Goal: Task Accomplishment & Management: Manage account settings

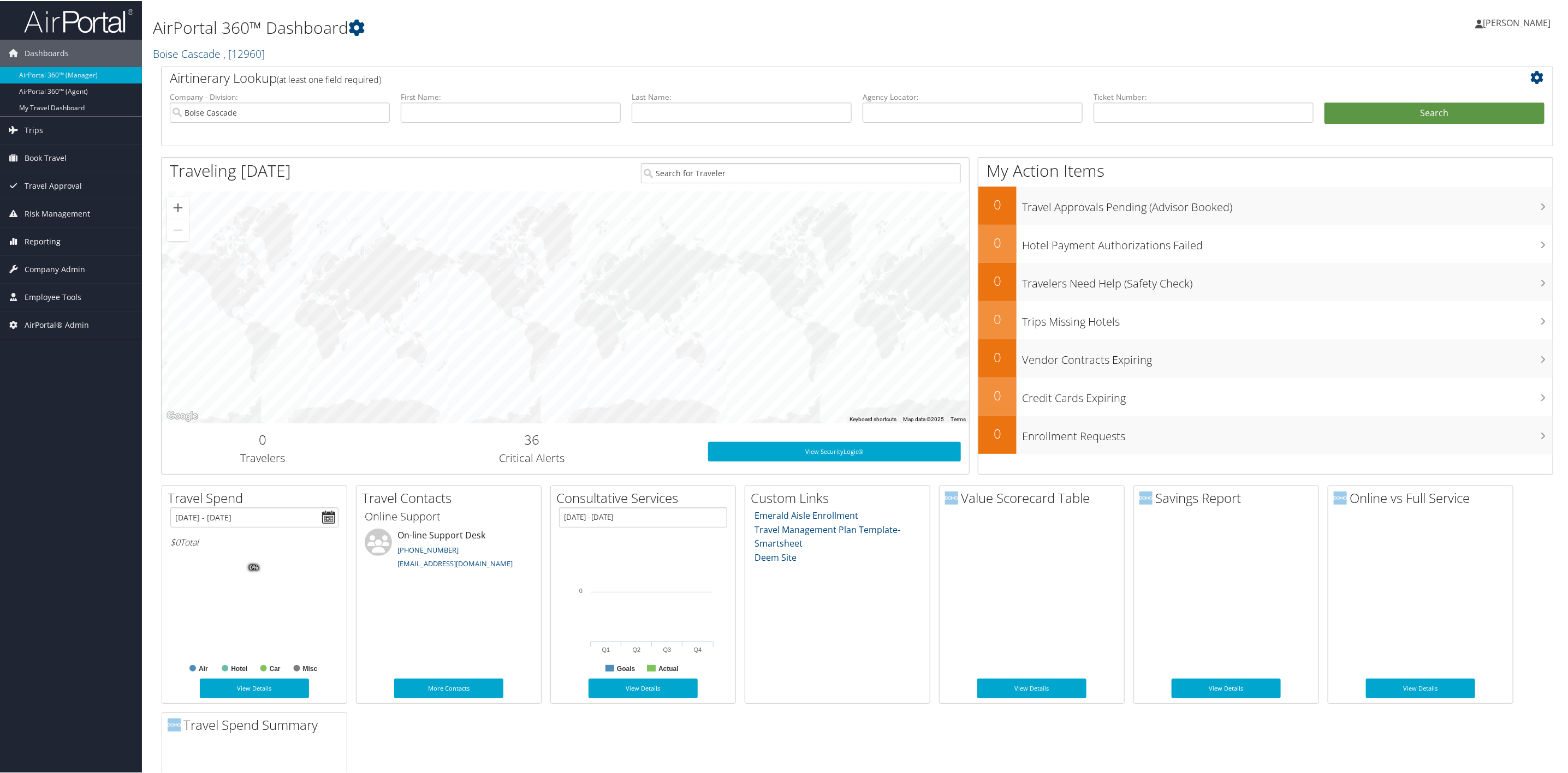
click at [73, 245] on link "Reporting" at bounding box center [70, 241] width 142 height 27
click at [177, 57] on link "Boise Cascade , [ 12960 ]" at bounding box center [209, 52] width 112 height 15
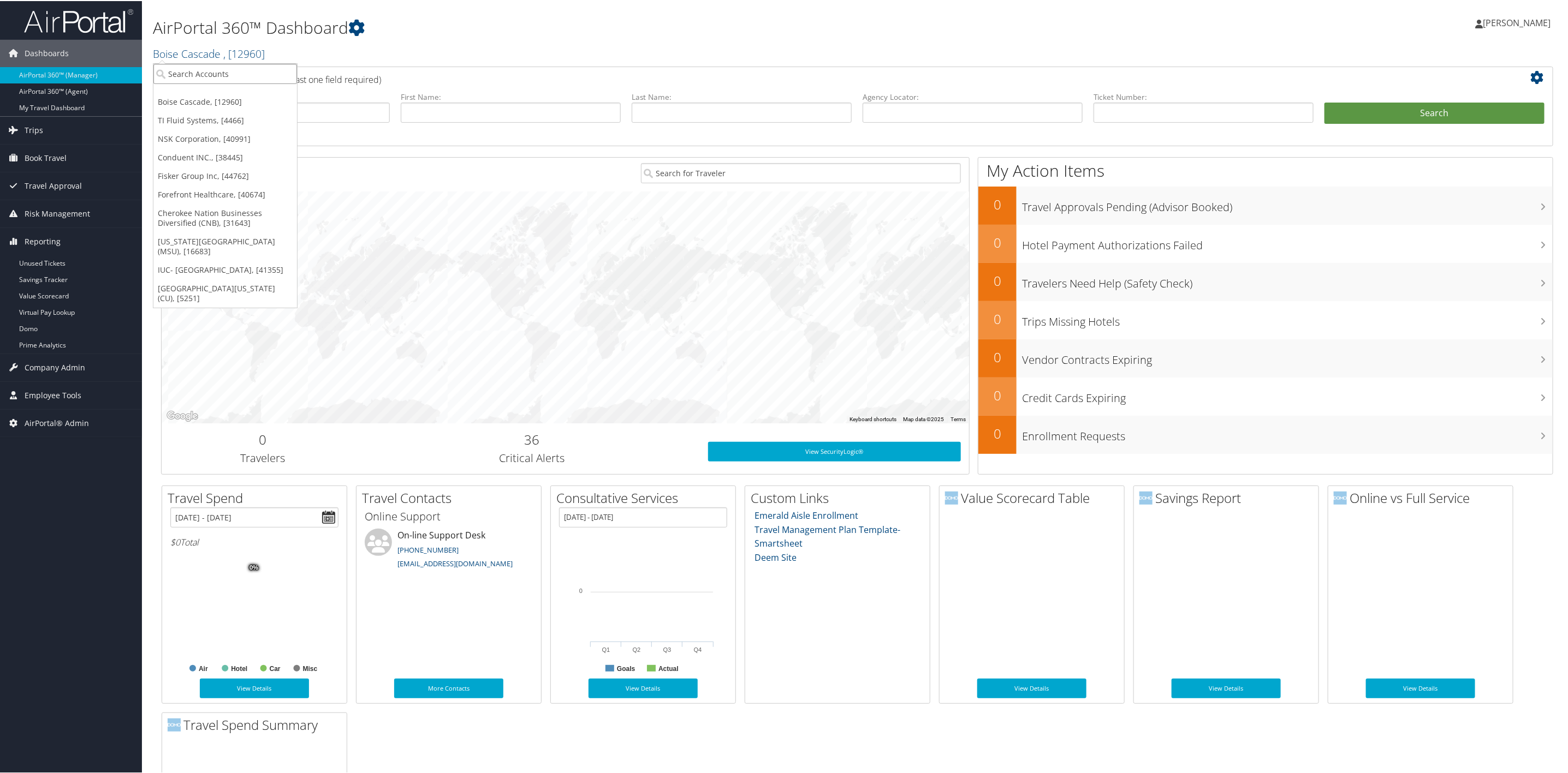
click at [205, 70] on input "search" at bounding box center [225, 72] width 144 height 20
type input "scad"
click at [205, 145] on div "Savannah College of Art and Design (SCAD) (302087), [46028]" at bounding box center [294, 150] width 293 height 10
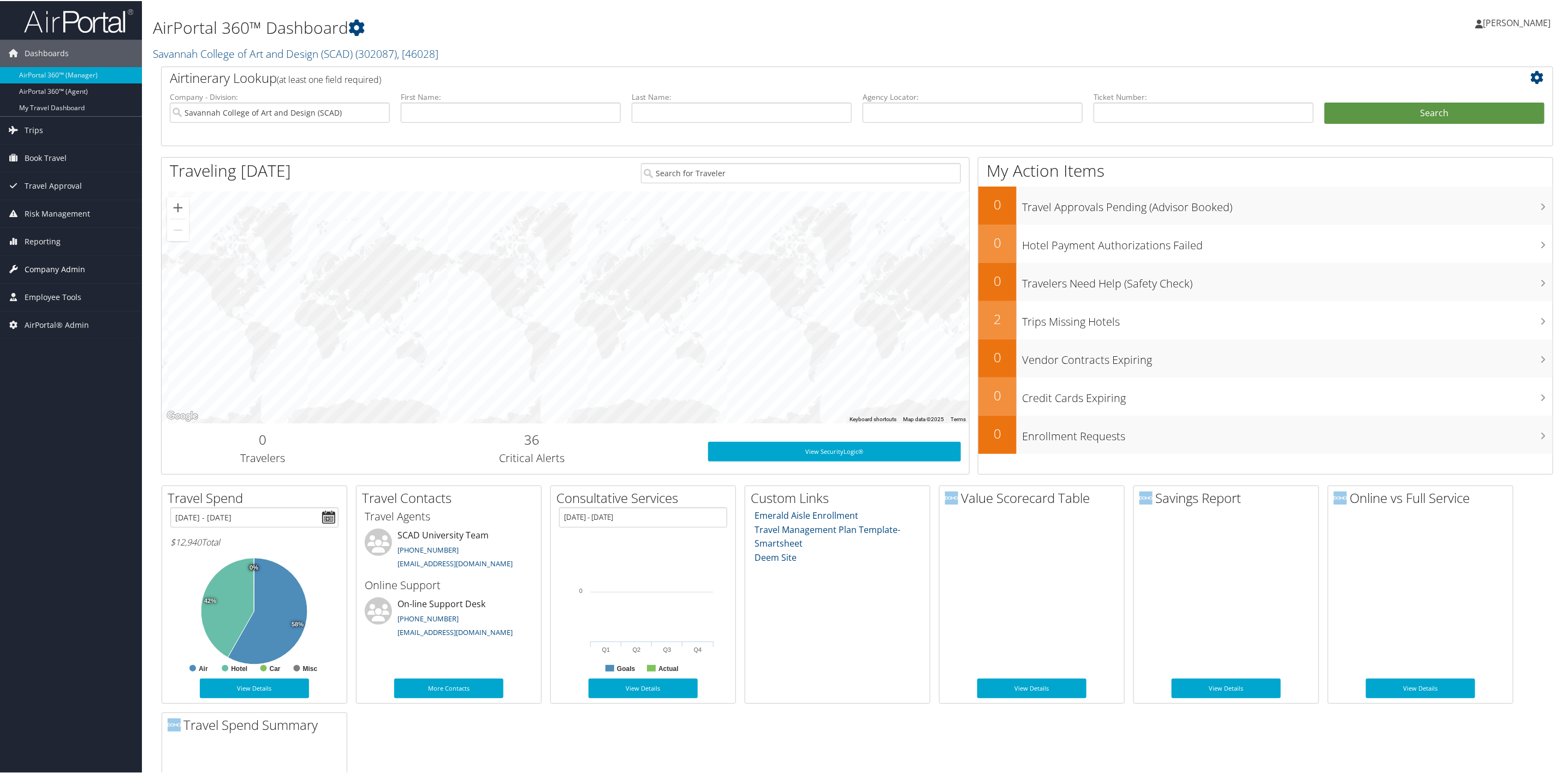
drag, startPoint x: 79, startPoint y: 264, endPoint x: 63, endPoint y: 282, distance: 24.1
click at [79, 264] on span "Company Admin" at bounding box center [55, 268] width 61 height 27
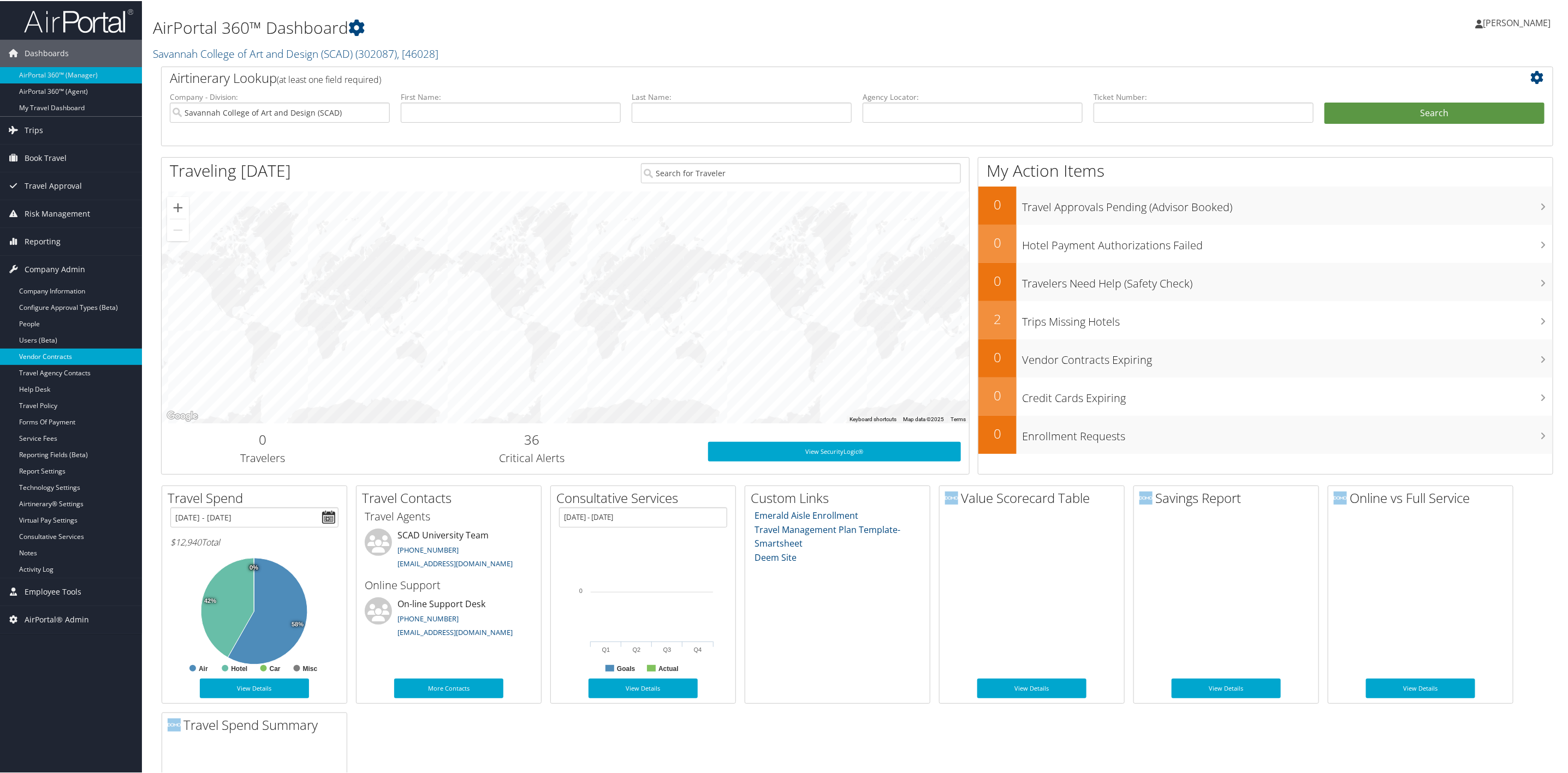
click at [79, 360] on link "Vendor Contracts" at bounding box center [70, 355] width 142 height 17
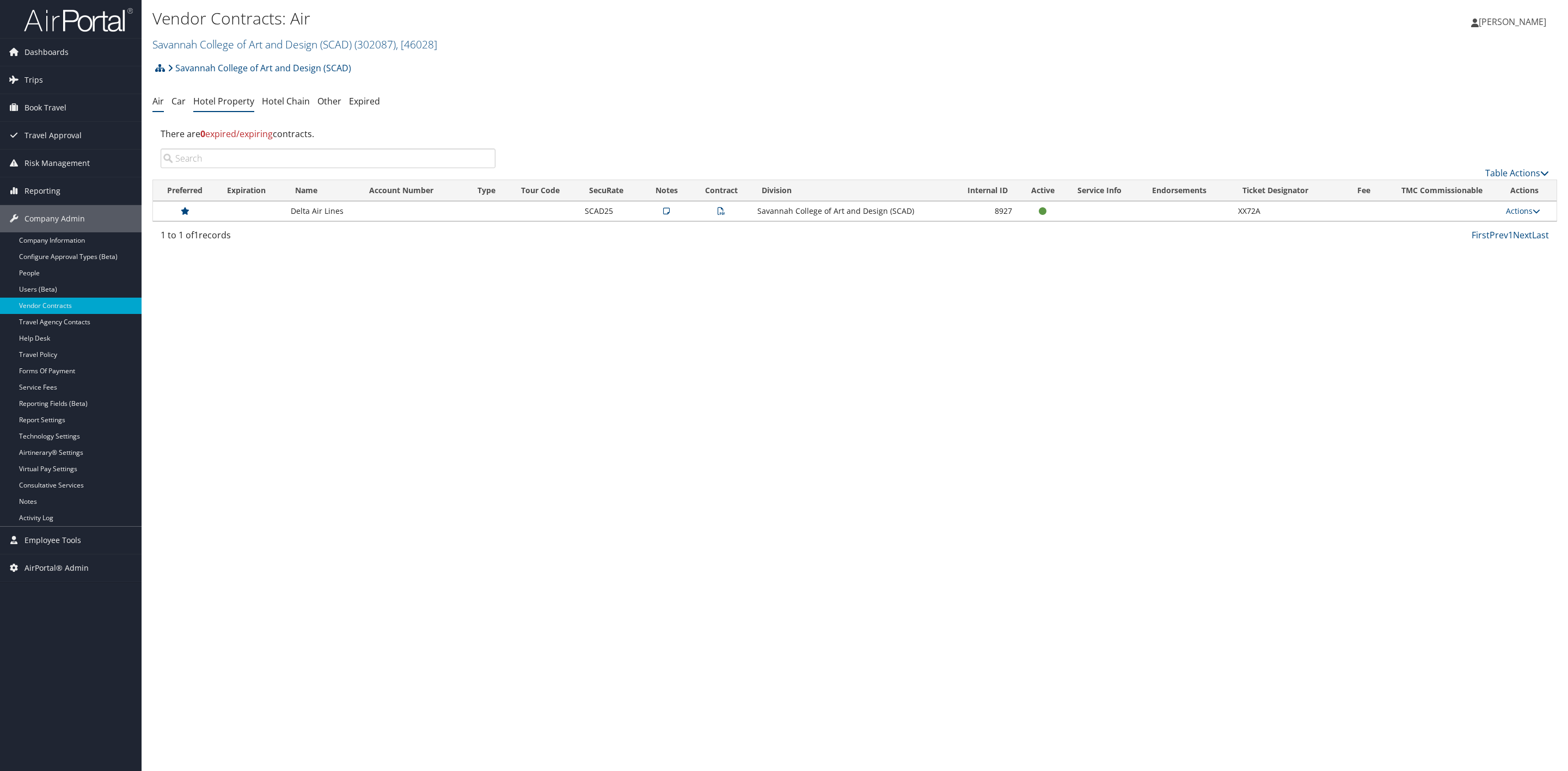
click at [208, 106] on link "Hotel Property" at bounding box center [224, 101] width 61 height 12
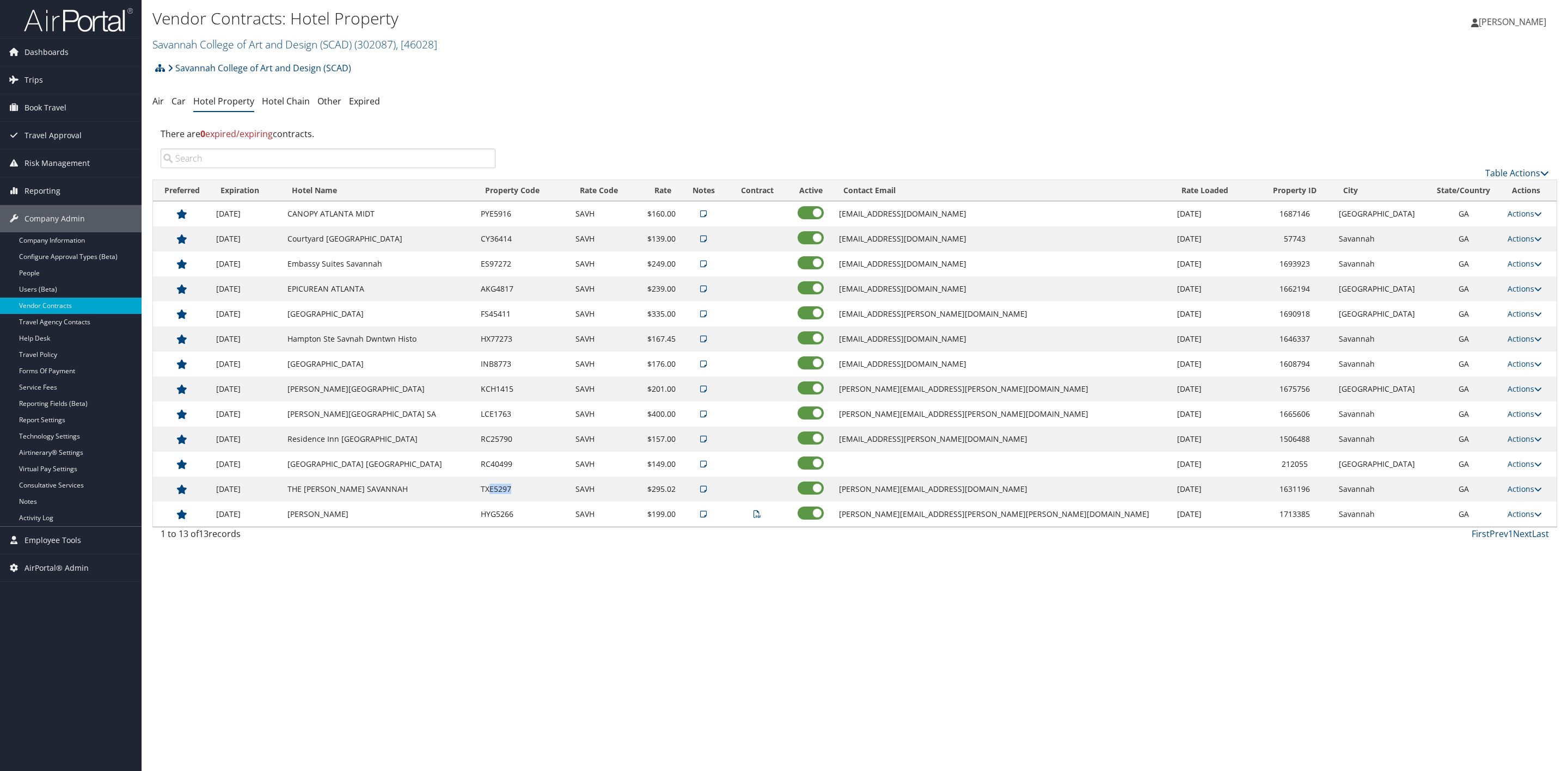
drag, startPoint x: 535, startPoint y: 492, endPoint x: 560, endPoint y: 491, distance: 25.0
click at [560, 491] on td "TXE5297" at bounding box center [522, 490] width 94 height 25
copy td "E5297"
drag, startPoint x: 457, startPoint y: 590, endPoint x: 641, endPoint y: 564, distance: 185.8
click at [457, 590] on div "Vendor Contracts: Hotel Property Savannah College of Art and Design (SCAD) ( 30…" at bounding box center [854, 386] width 1427 height 771
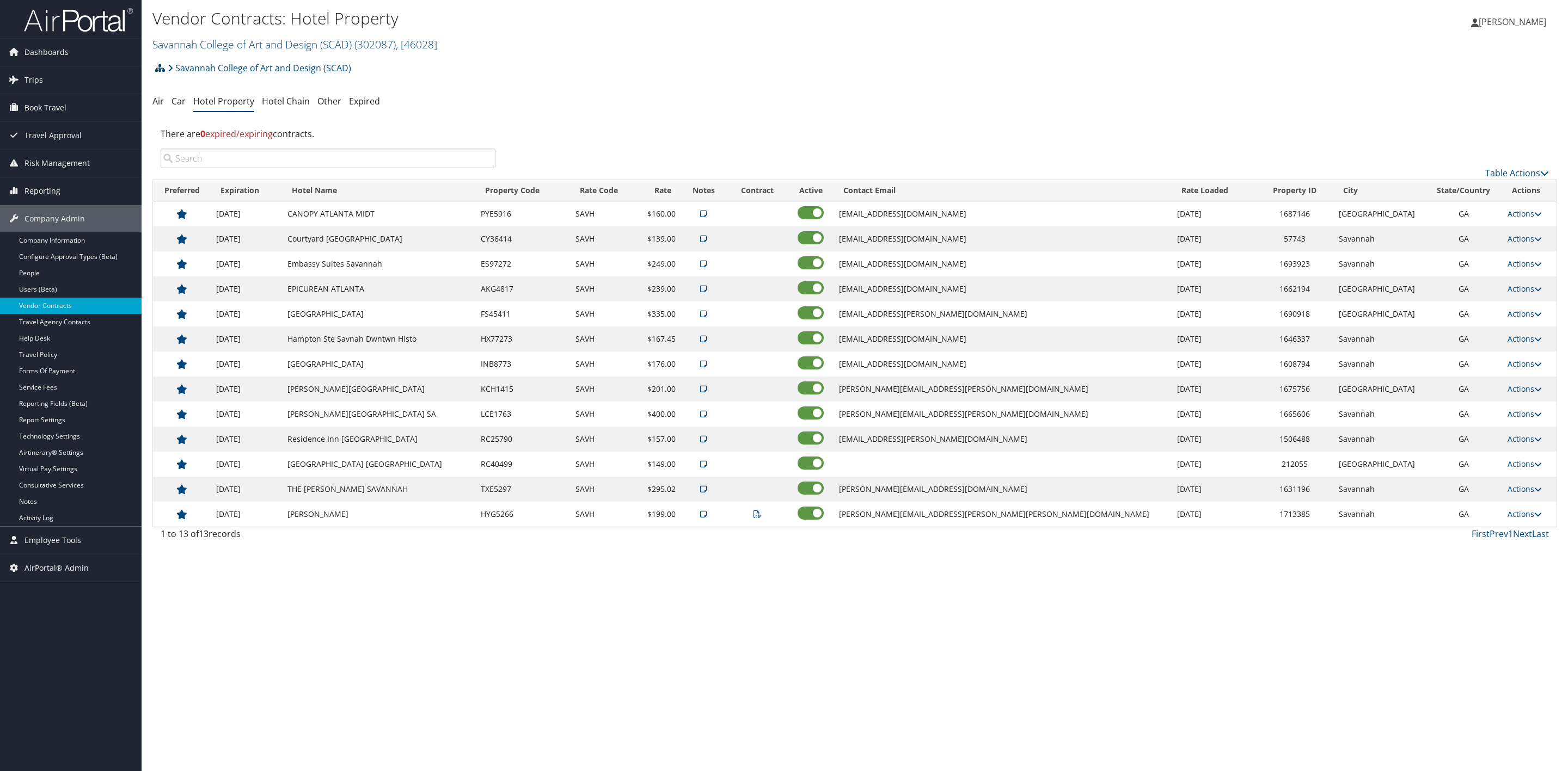
click at [707, 493] on icon at bounding box center [703, 490] width 7 height 8
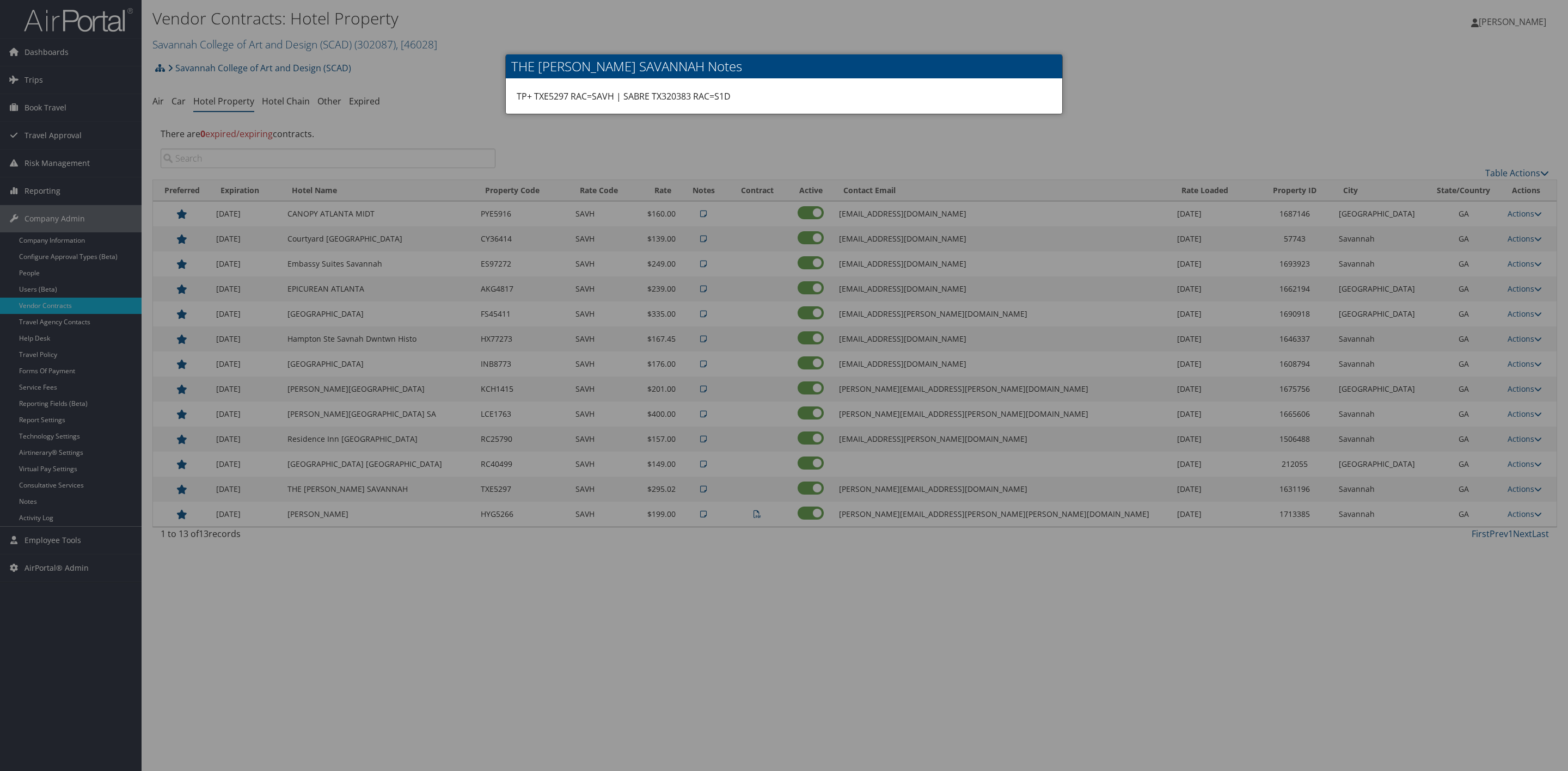
click at [667, 97] on div "TP+ TXE5297 RAC=SAVH | SABRE TX320383 RAC=S1D" at bounding box center [783, 96] width 556 height 35
click at [660, 98] on div "TP+ TXE5297 RAC=SAVH | SABRE TX320383 RAC=S1D" at bounding box center [783, 96] width 556 height 35
drag, startPoint x: 661, startPoint y: 98, endPoint x: 690, endPoint y: 98, distance: 29.0
click at [690, 98] on div "TP+ TXE5297 RAC=SAVH | SABRE TX320383 RAC=S1D" at bounding box center [783, 96] width 556 height 35
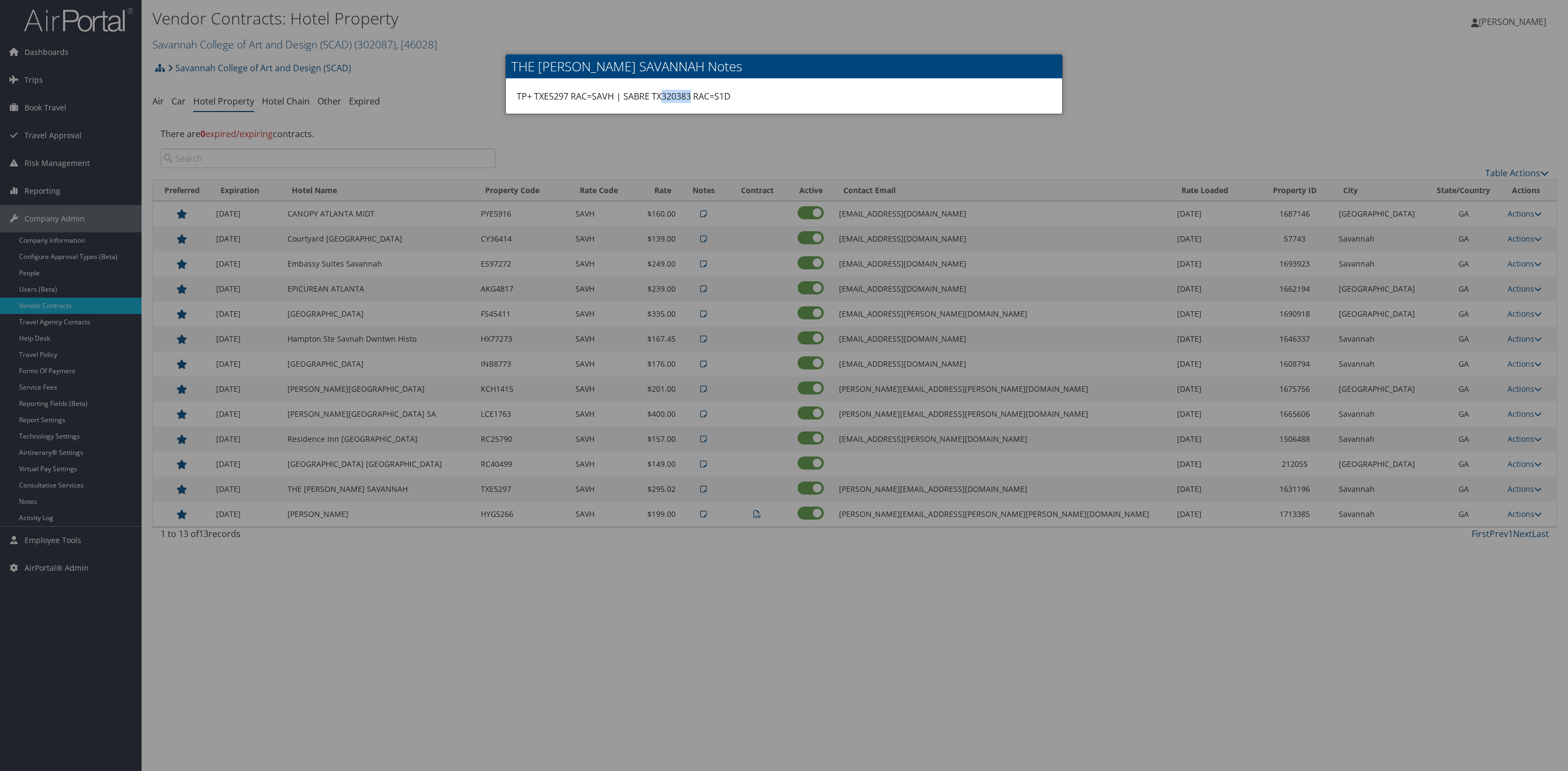
copy div "320383"
drag, startPoint x: 446, startPoint y: 627, endPoint x: 498, endPoint y: 616, distance: 53.2
click at [446, 627] on div at bounding box center [784, 386] width 1568 height 771
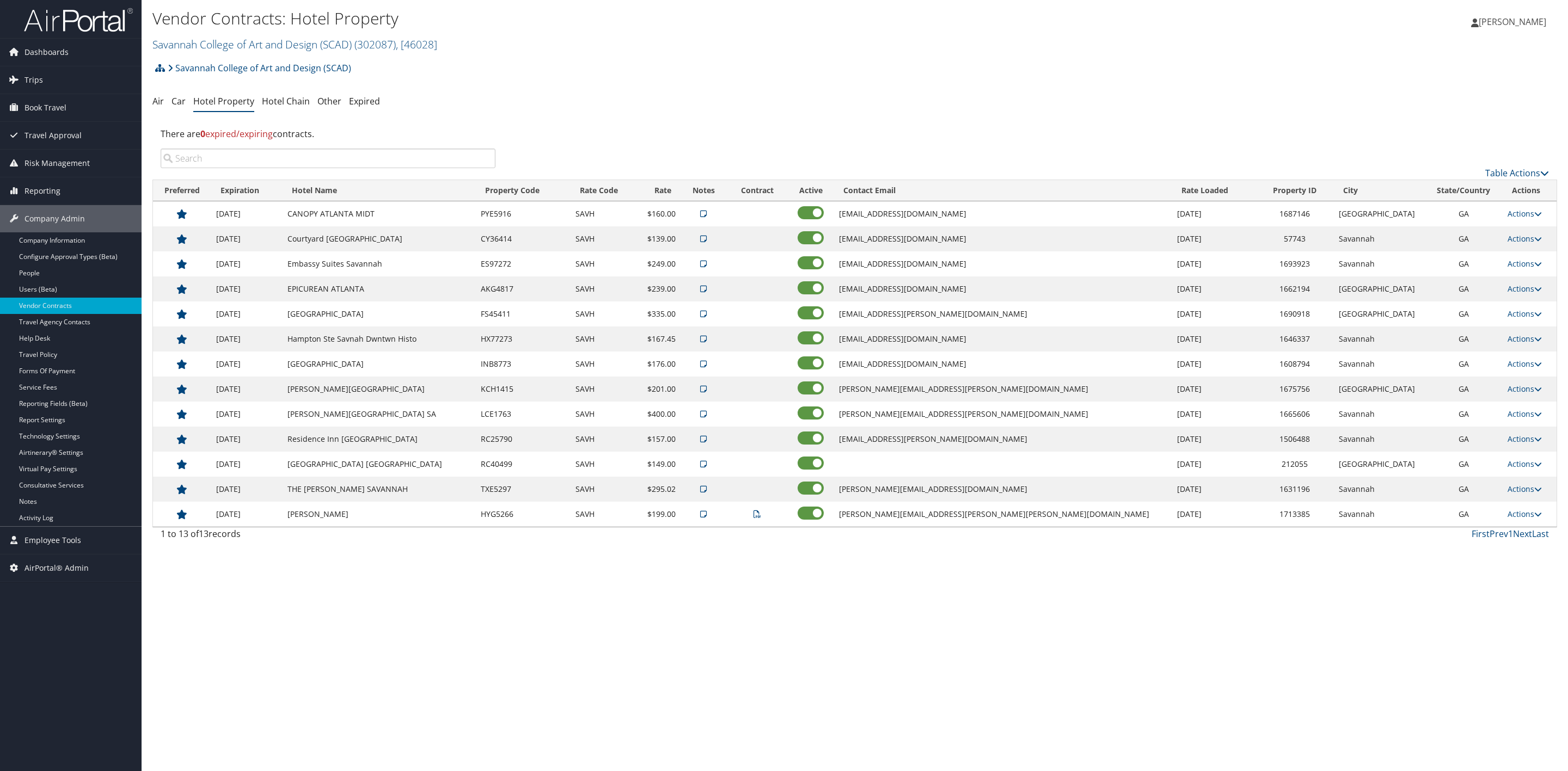
click at [707, 494] on icon at bounding box center [703, 490] width 7 height 8
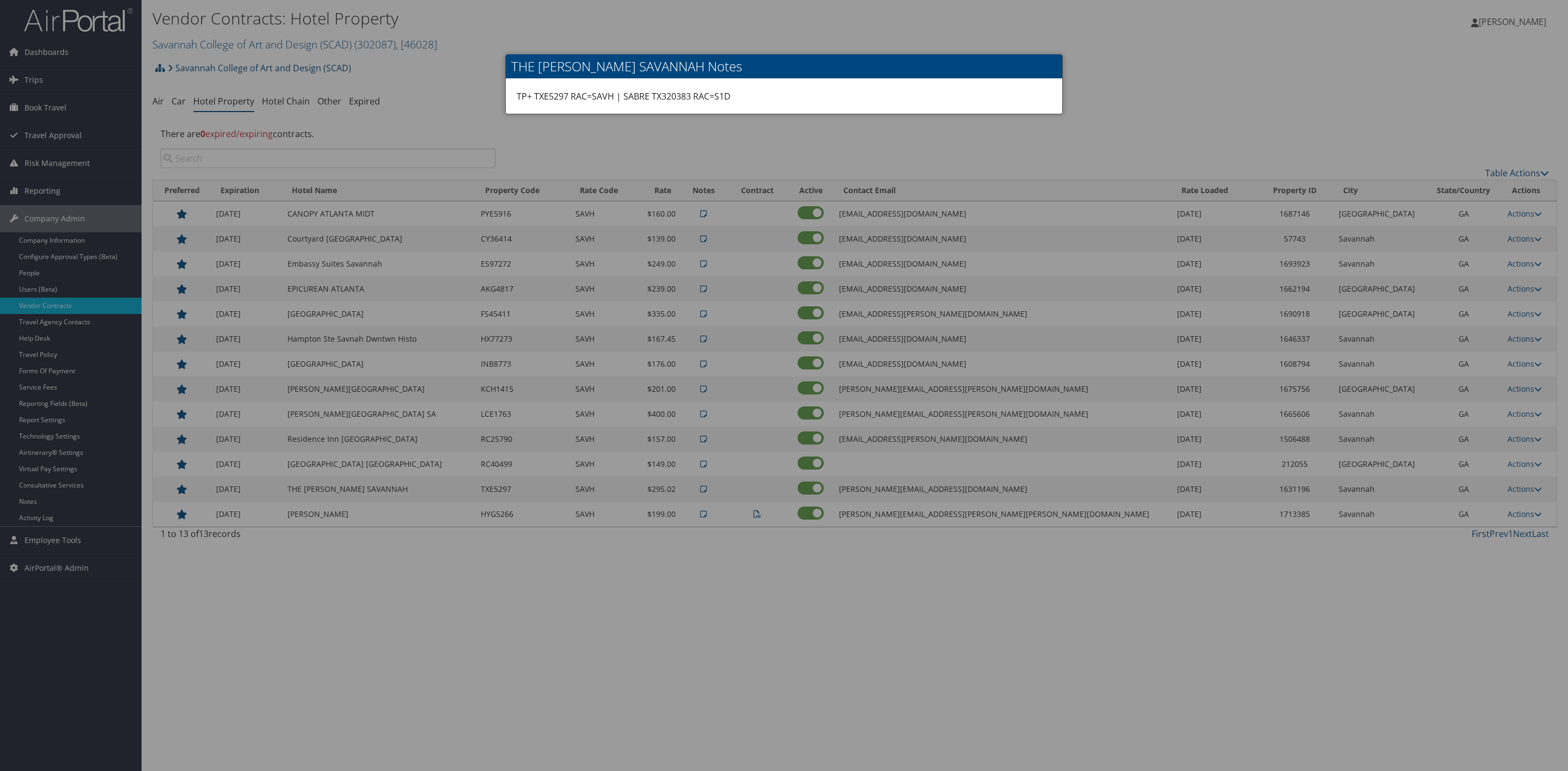
click at [1066, 573] on div at bounding box center [784, 386] width 1568 height 771
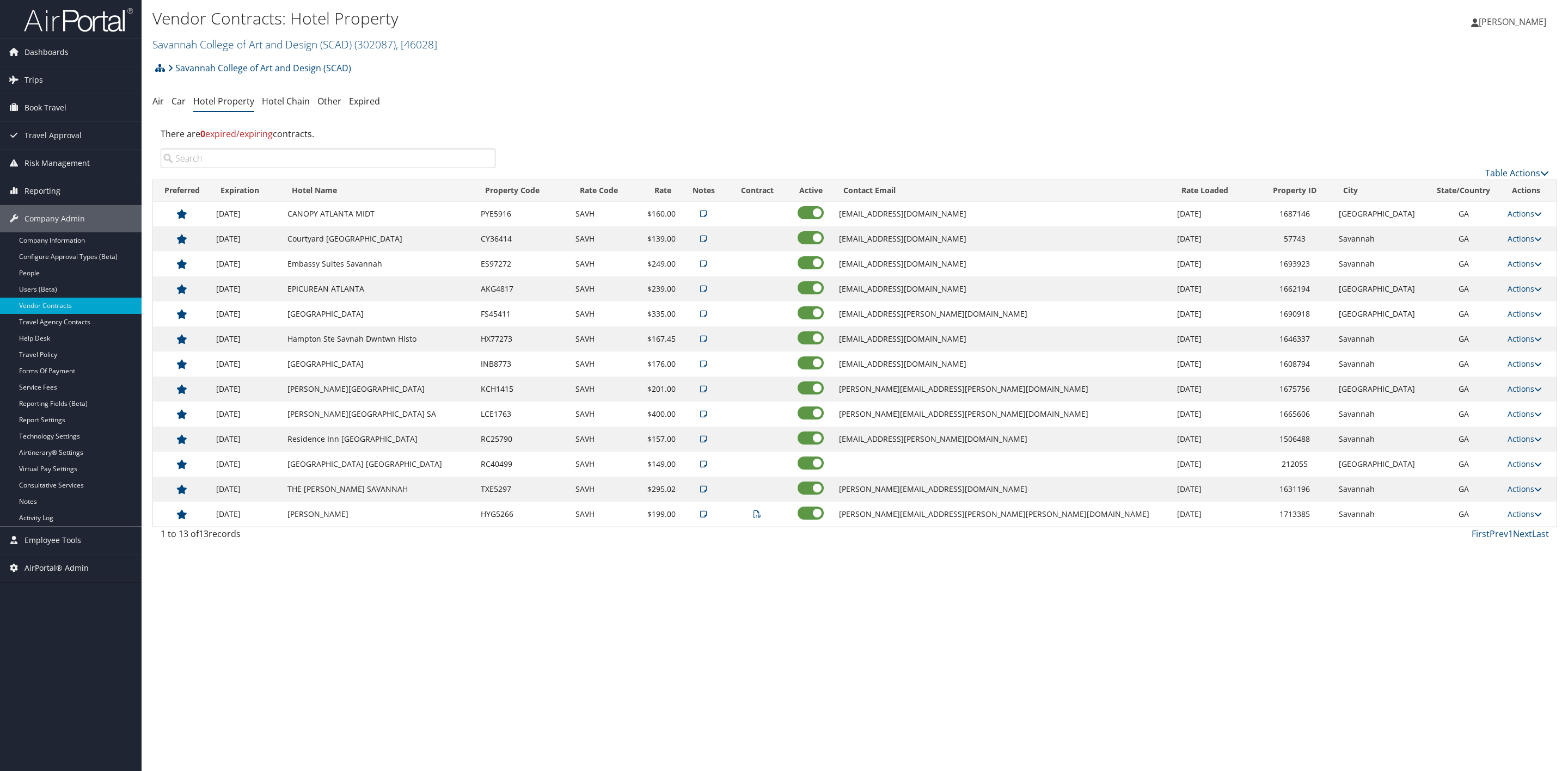
click at [707, 494] on icon at bounding box center [703, 490] width 7 height 8
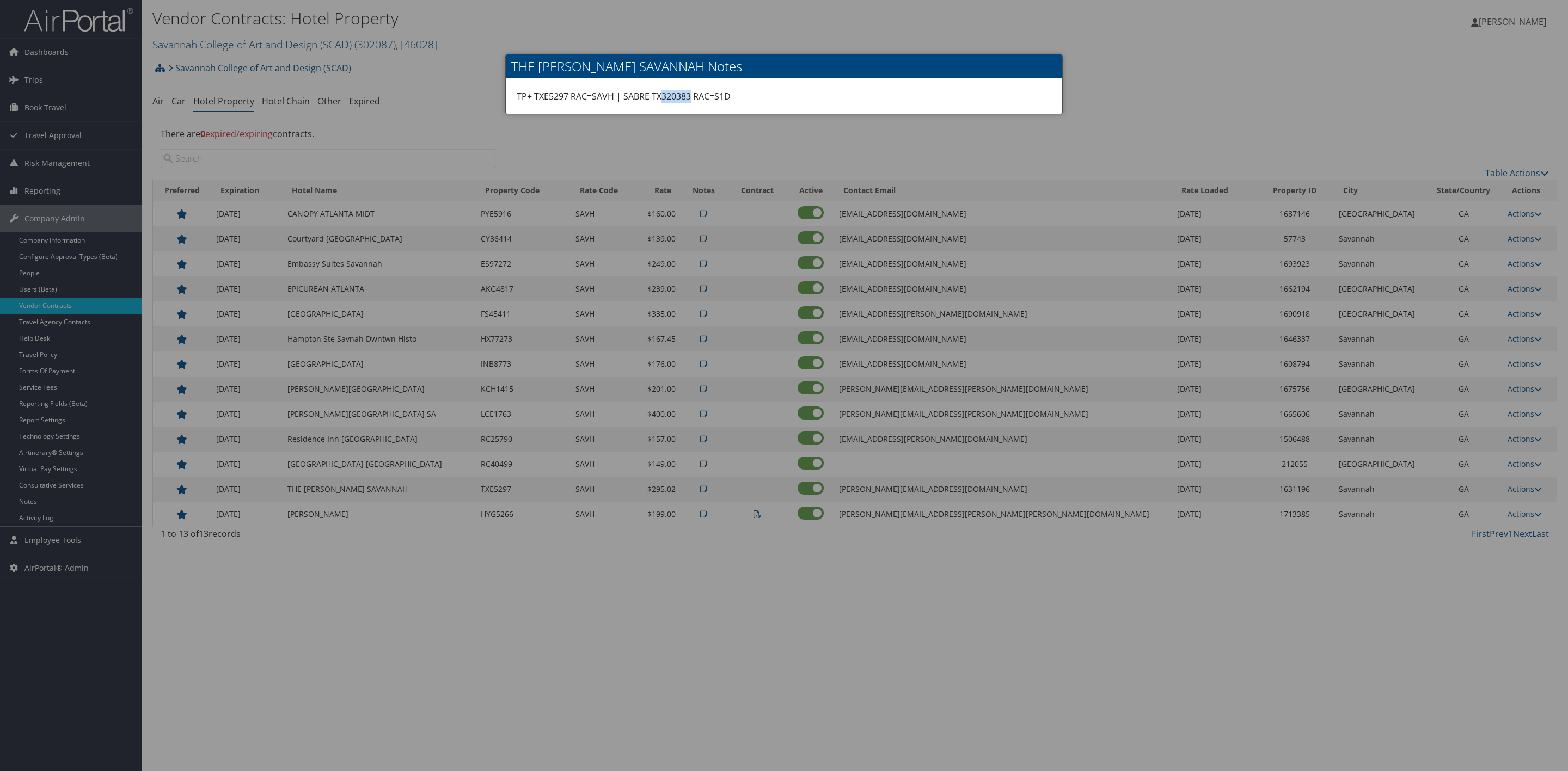
drag, startPoint x: 671, startPoint y: 94, endPoint x: 692, endPoint y: 93, distance: 21.0
click at [692, 93] on div "TP+ TXE5297 RAC=SAVH | SABRE TX320383 RAC=S1D" at bounding box center [783, 96] width 556 height 35
copy div "320383"
click at [779, 137] on div at bounding box center [784, 386] width 1568 height 771
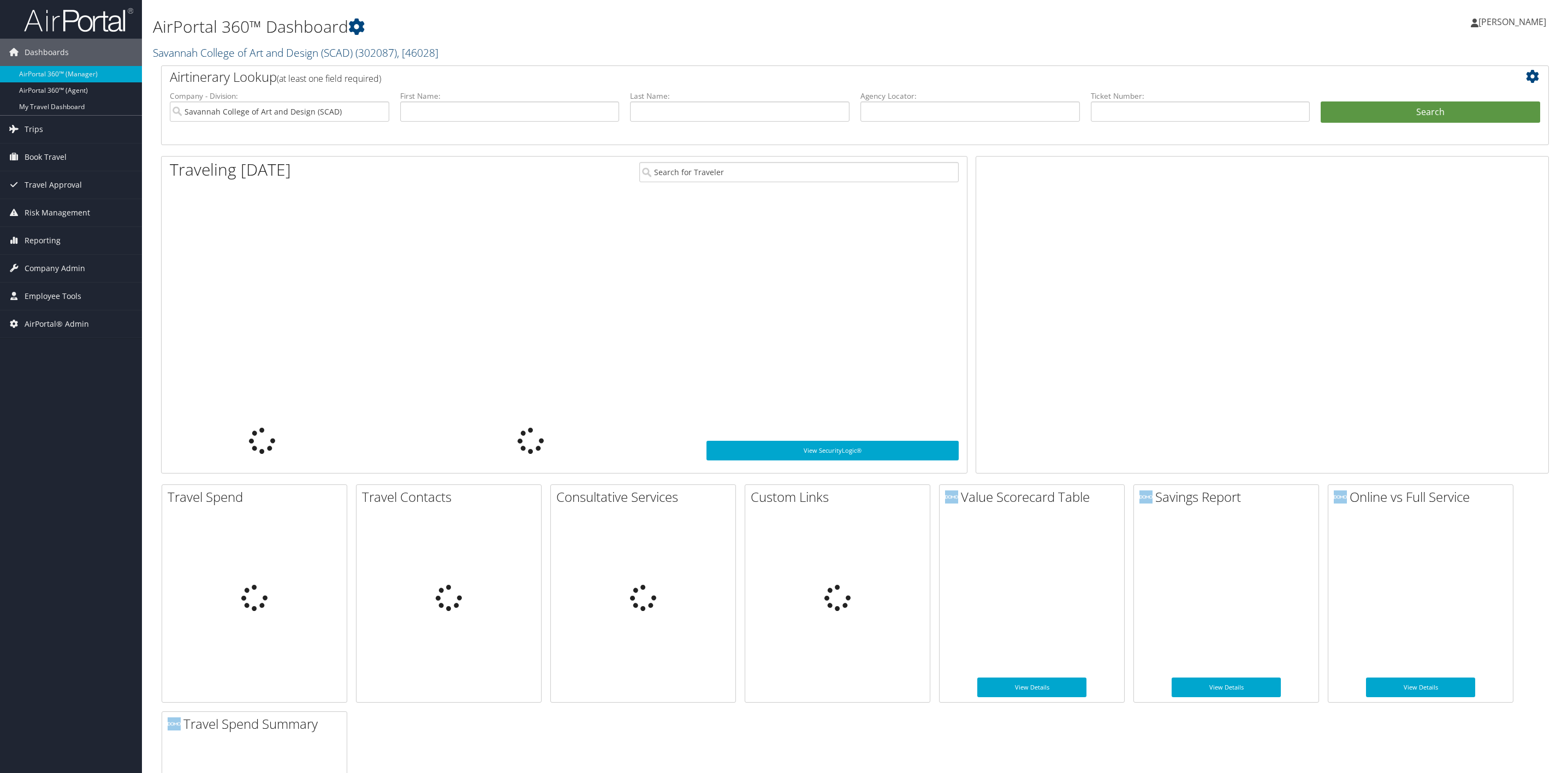
click at [179, 56] on link "Savannah College of Art and Design (SCAD) ( 302087 ) , [ 46028 ]" at bounding box center [296, 52] width 285 height 15
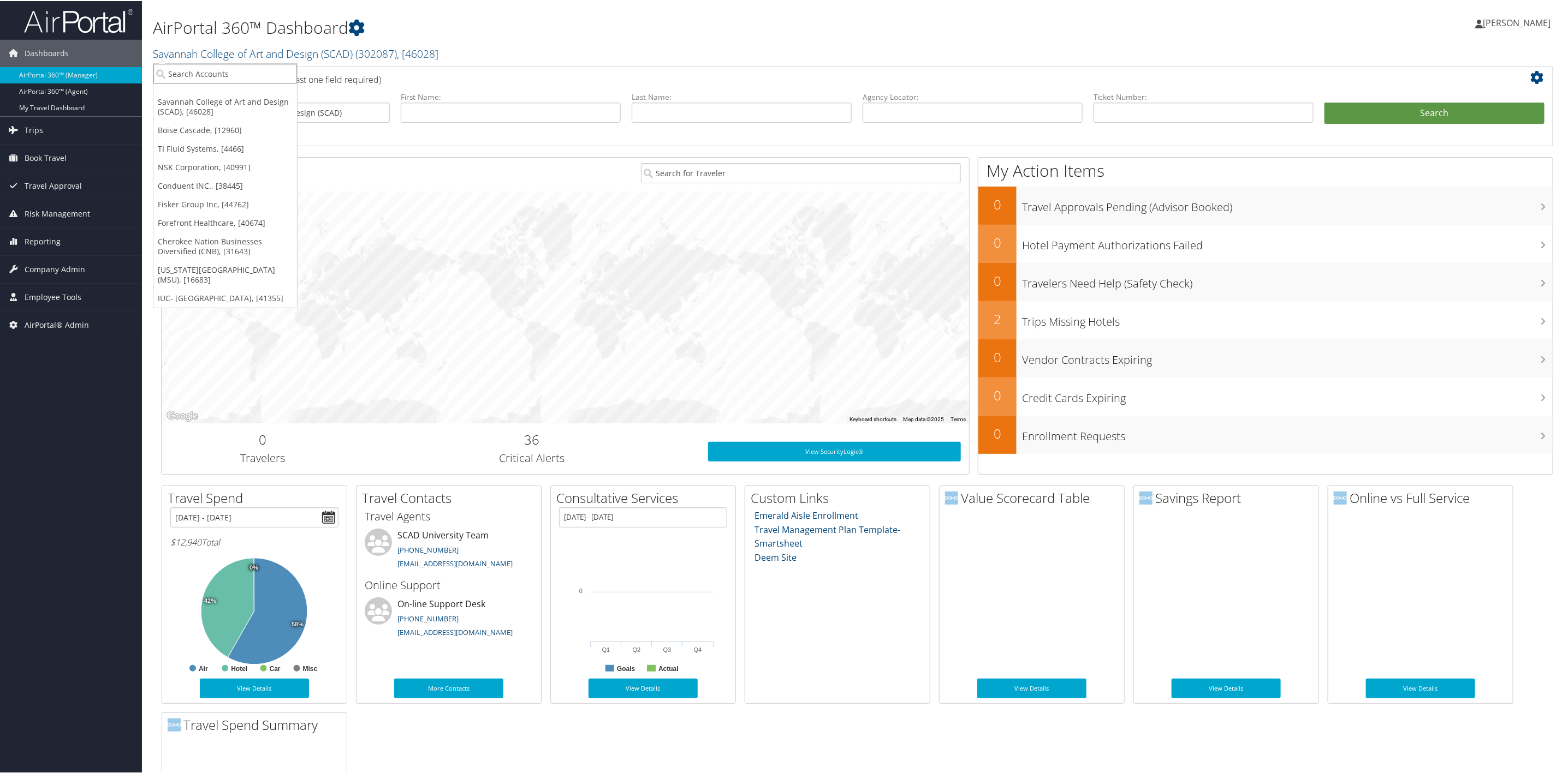
click at [204, 79] on input "search" at bounding box center [225, 72] width 144 height 20
type input "OHIO"
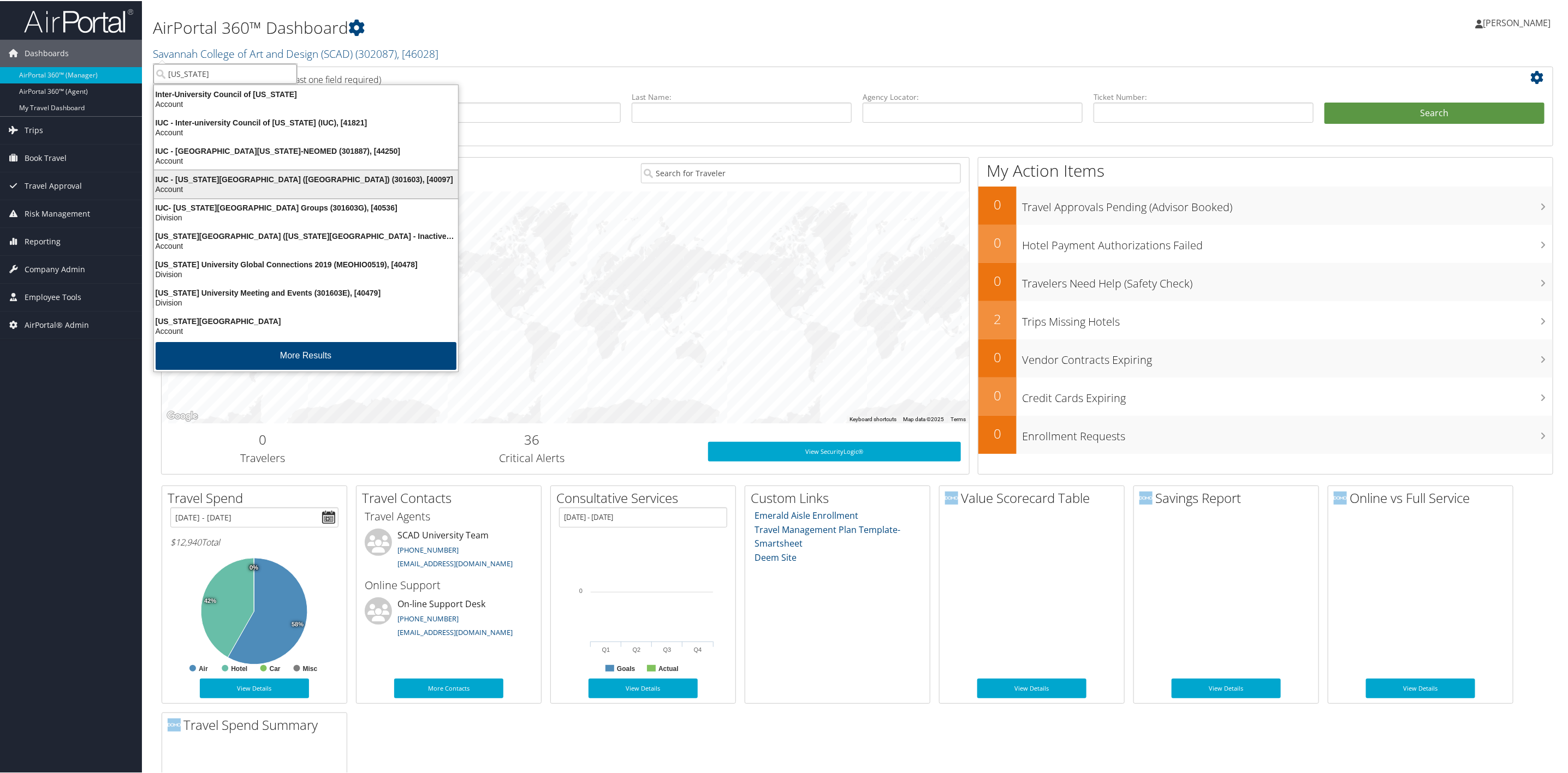
click at [256, 185] on div "Account" at bounding box center [306, 188] width 317 height 10
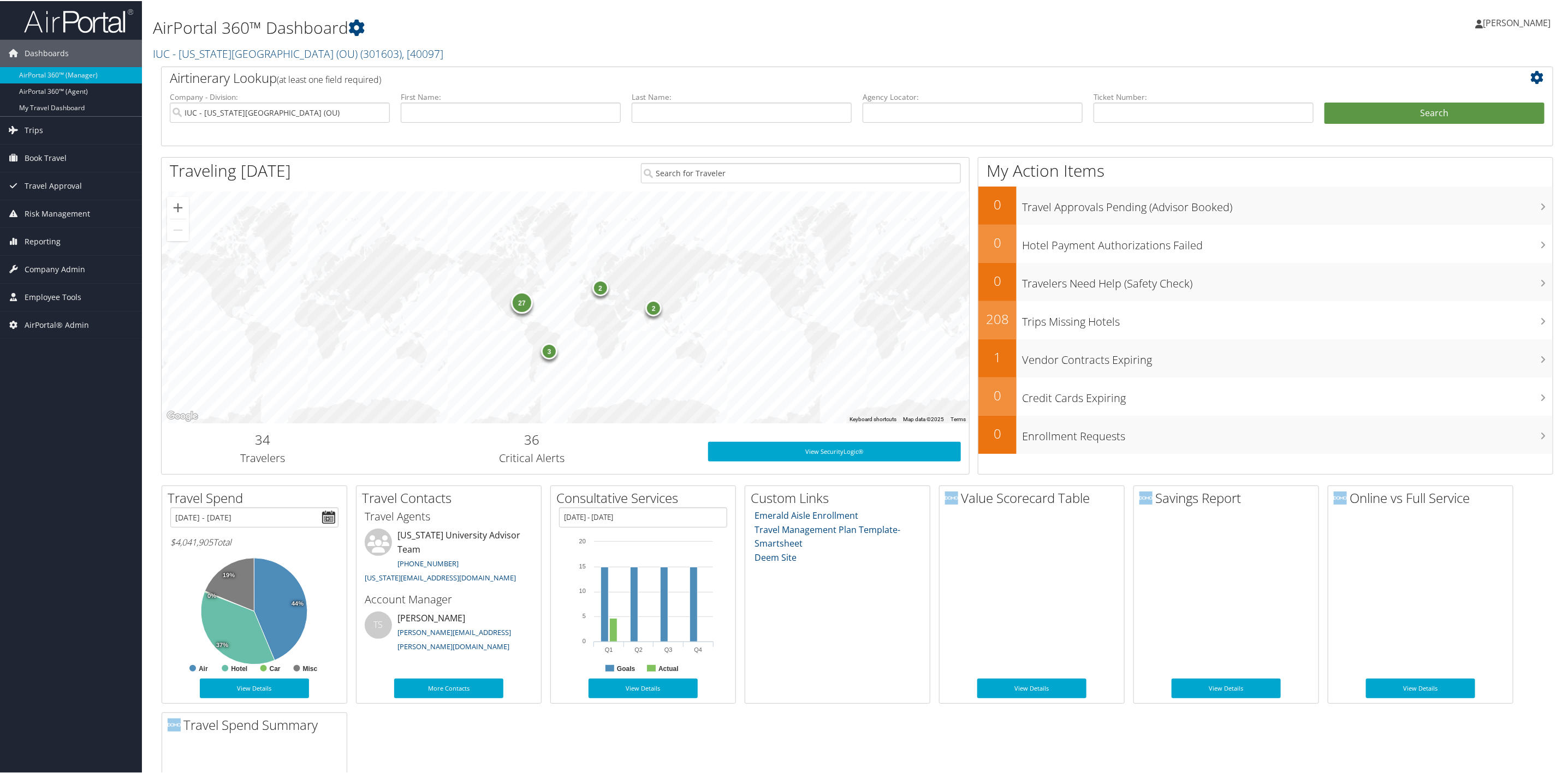
drag, startPoint x: 79, startPoint y: 271, endPoint x: 76, endPoint y: 302, distance: 31.1
click at [79, 271] on span "Company Admin" at bounding box center [55, 268] width 61 height 27
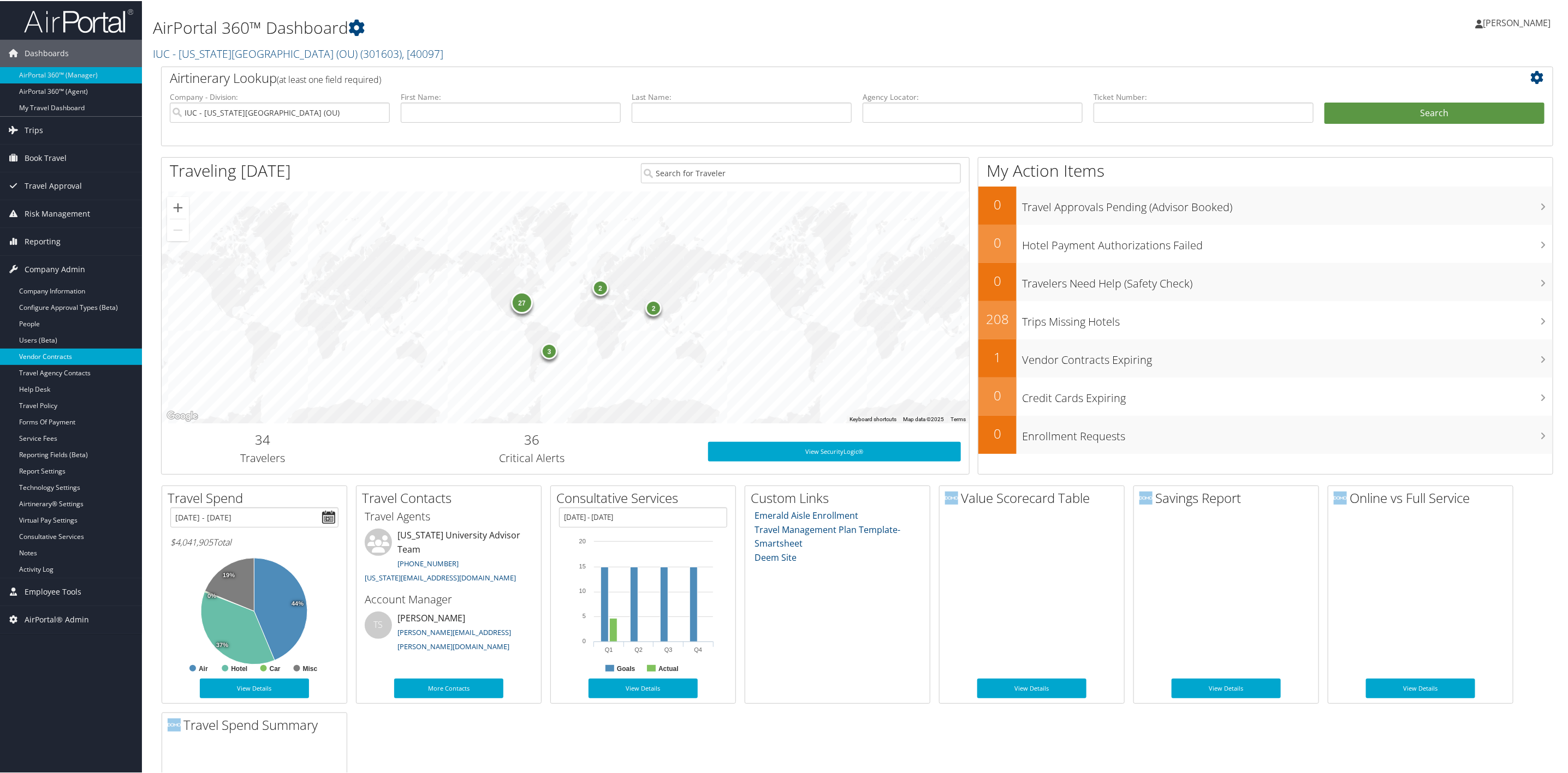
click at [74, 353] on link "Vendor Contracts" at bounding box center [70, 355] width 142 height 17
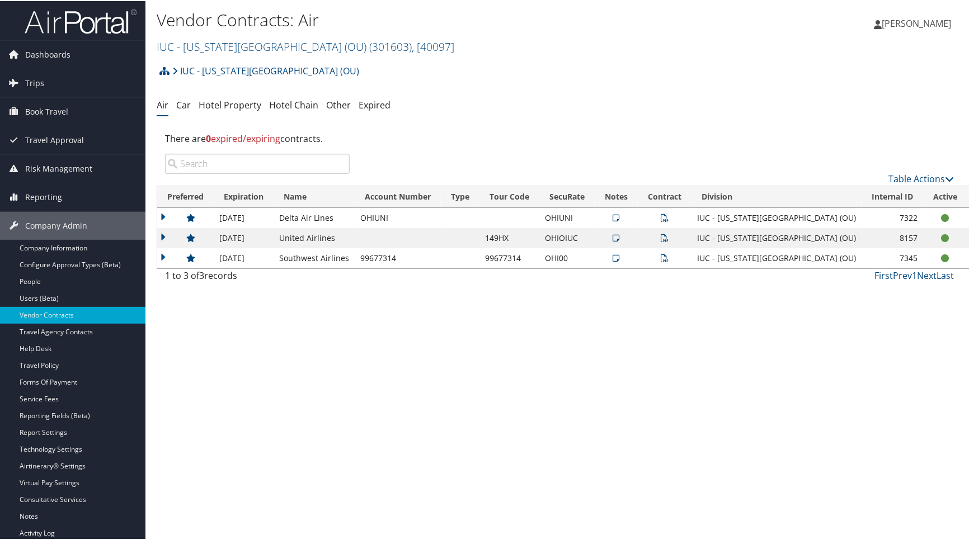
click at [667, 255] on icon at bounding box center [664, 257] width 8 height 8
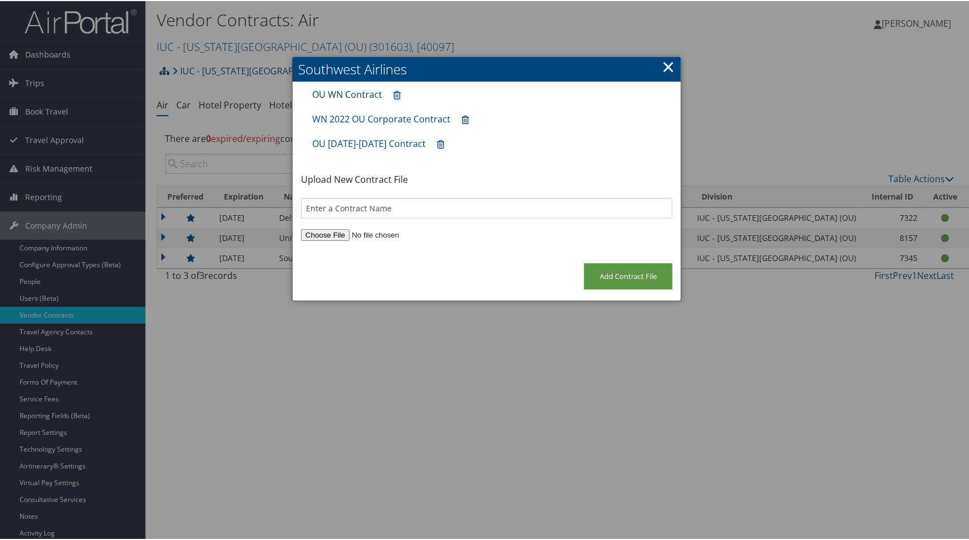
click at [344, 89] on link "OU WN Contract" at bounding box center [347, 93] width 70 height 12
click at [371, 121] on link "WN 2022 OU Corporate Contract" at bounding box center [381, 118] width 138 height 12
click at [368, 141] on link "OU Nov 2023-May 2025 Contract" at bounding box center [369, 142] width 114 height 12
click at [666, 68] on link "×" at bounding box center [668, 65] width 13 height 22
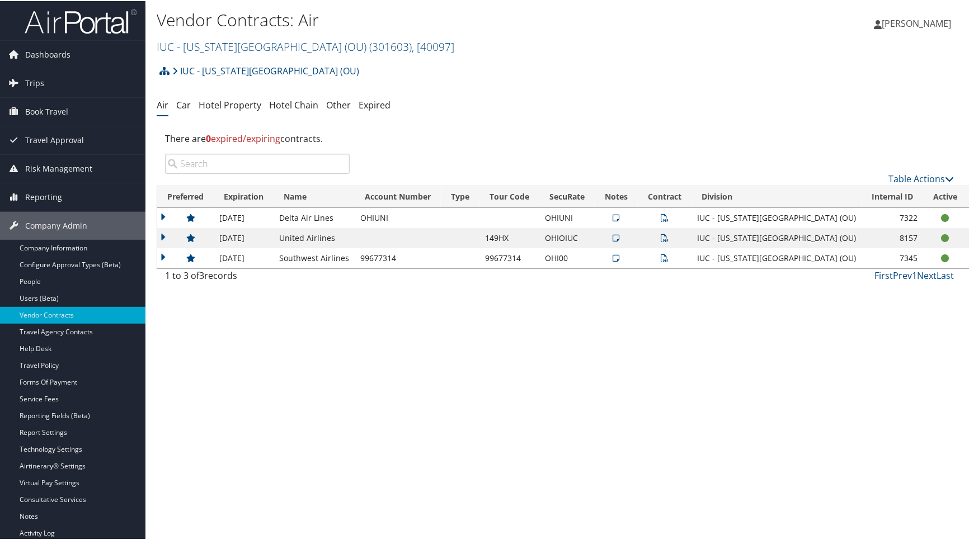
drag, startPoint x: 537, startPoint y: 361, endPoint x: 698, endPoint y: 341, distance: 162.4
click at [537, 361] on div "Vendor Contracts: Air IUC - Ohio University (OU) ( 301603 ) , [ 40097 ] IUC - O…" at bounding box center [559, 270] width 828 height 540
click at [899, 313] on link "Edit Contract" at bounding box center [907, 312] width 74 height 19
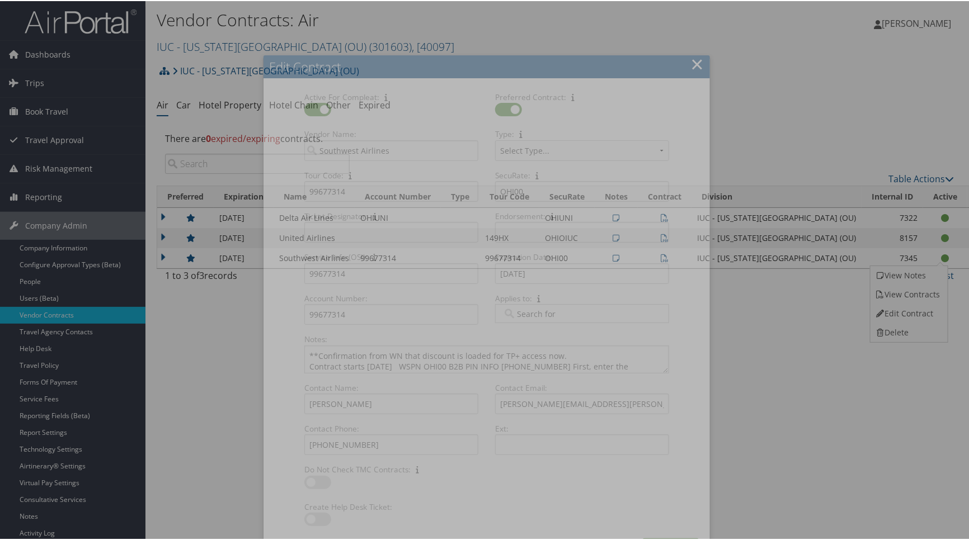
select select "[object Object]"
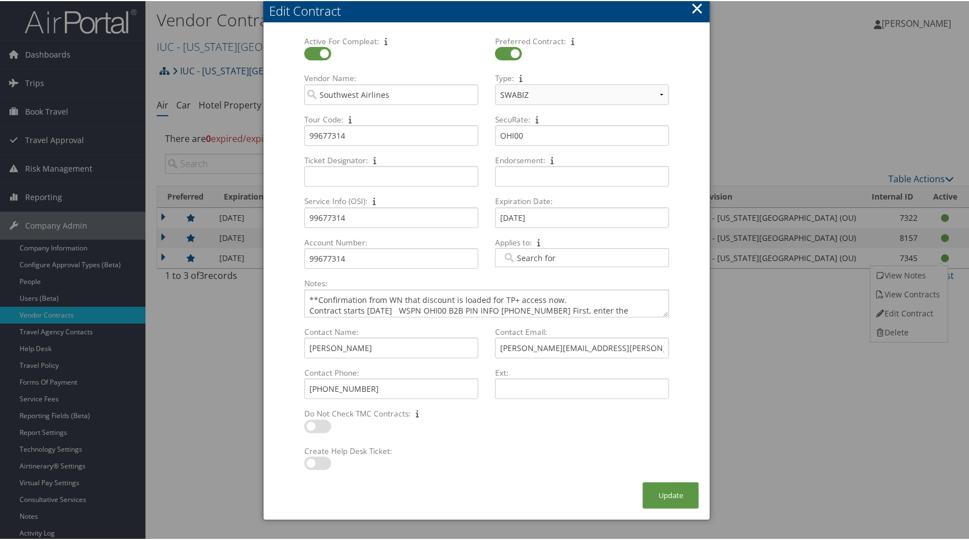
click at [537, 438] on div "Do Not Check TMC Contracts: Multiple values The selected items contain differen…" at bounding box center [486, 425] width 381 height 37
click at [697, 11] on button "×" at bounding box center [697, 7] width 13 height 22
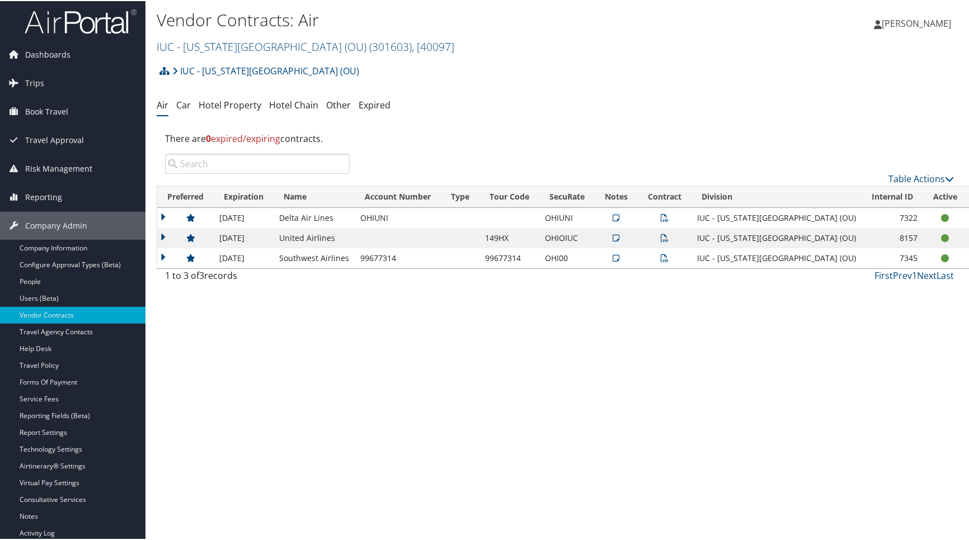
drag, startPoint x: 851, startPoint y: 443, endPoint x: 916, endPoint y: 456, distance: 66.7
click at [858, 447] on div "Vendor Contracts: Air IUC - Ohio University (OU) ( 301603 ) , [ 40097 ] IUC - O…" at bounding box center [559, 270] width 828 height 540
drag, startPoint x: 297, startPoint y: 490, endPoint x: 294, endPoint y: 475, distance: 15.1
click at [297, 490] on div "Vendor Contracts: Air IUC - Ohio University (OU) ( 301603 ) , [ 40097 ] IUC - O…" at bounding box center [559, 270] width 828 height 540
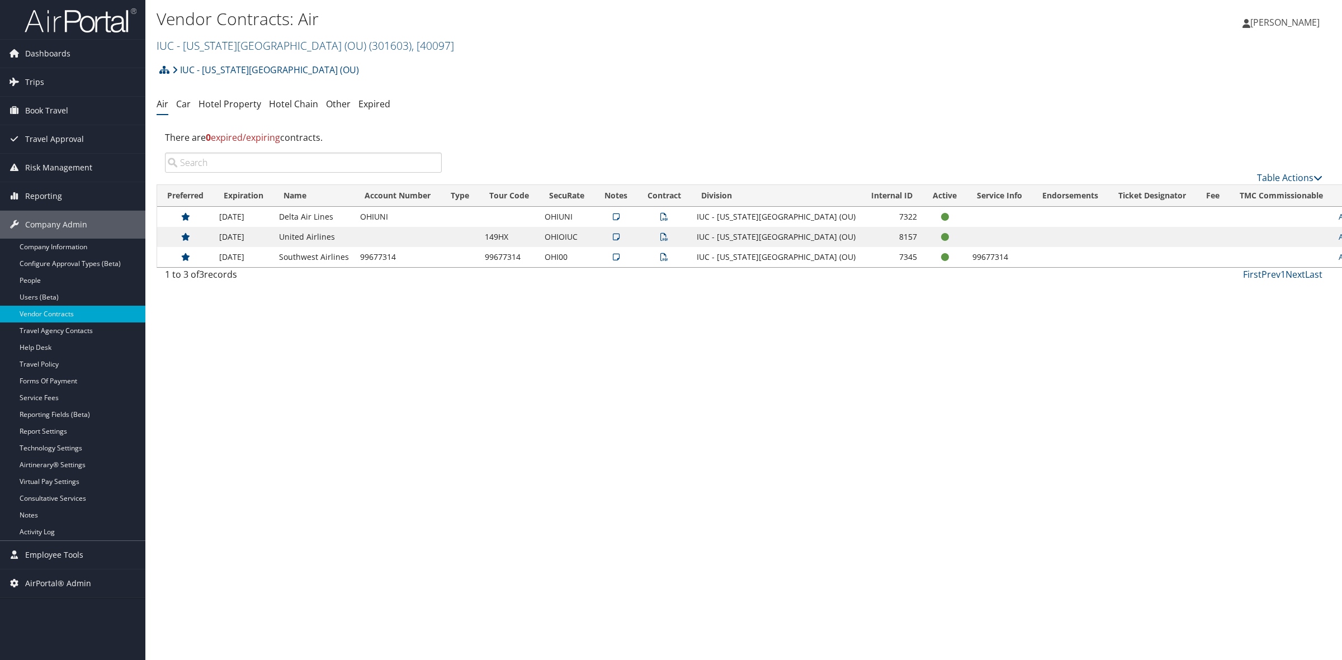
click at [288, 280] on div "1 to 3 of 3 records" at bounding box center [303, 277] width 277 height 19
click at [418, 388] on div "Vendor Contracts: Air IUC - Ohio University (OU) ( 301603 ) , [ 40097 ] IUC - O…" at bounding box center [743, 330] width 1197 height 660
click at [103, 17] on img at bounding box center [81, 20] width 112 height 26
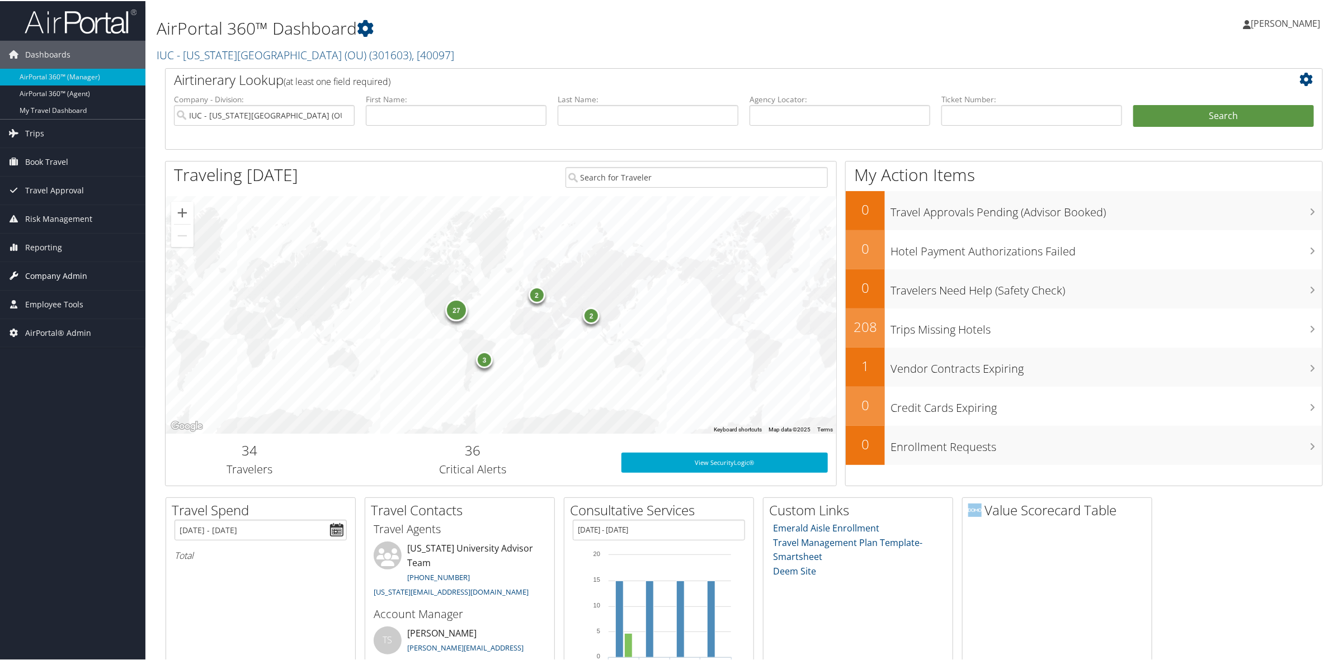
click at [76, 281] on span "Company Admin" at bounding box center [56, 275] width 62 height 28
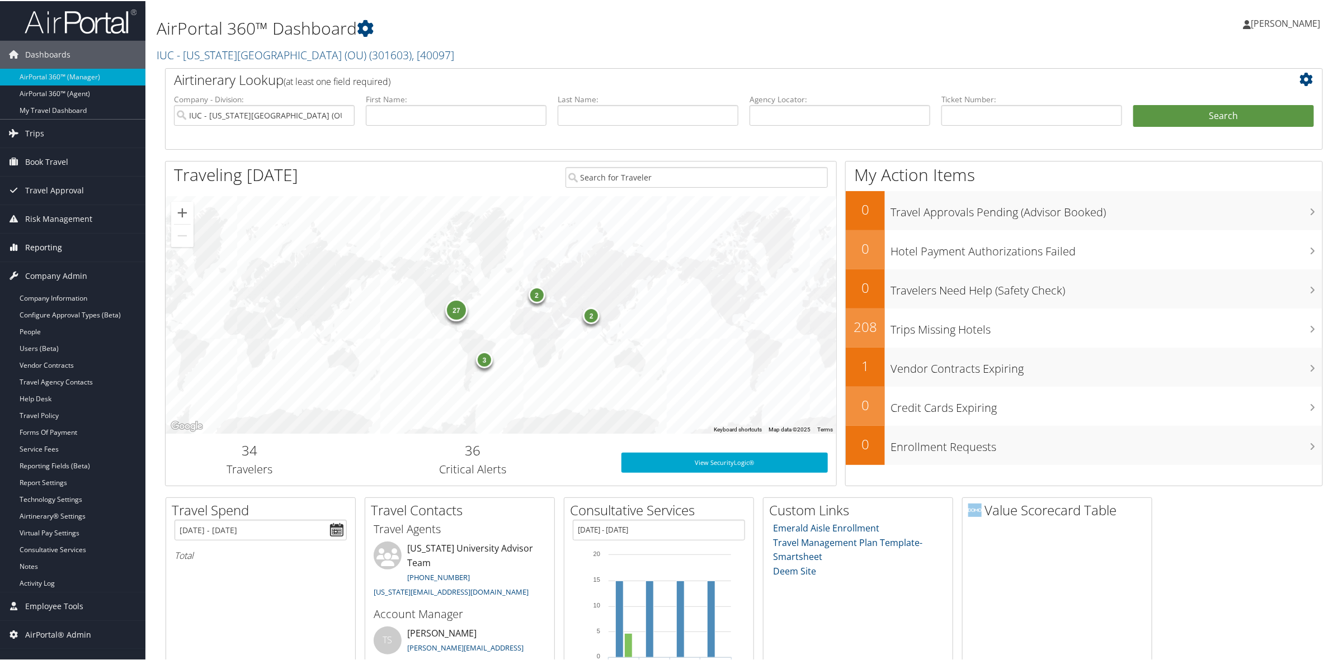
click at [72, 253] on link "Reporting" at bounding box center [72, 247] width 145 height 28
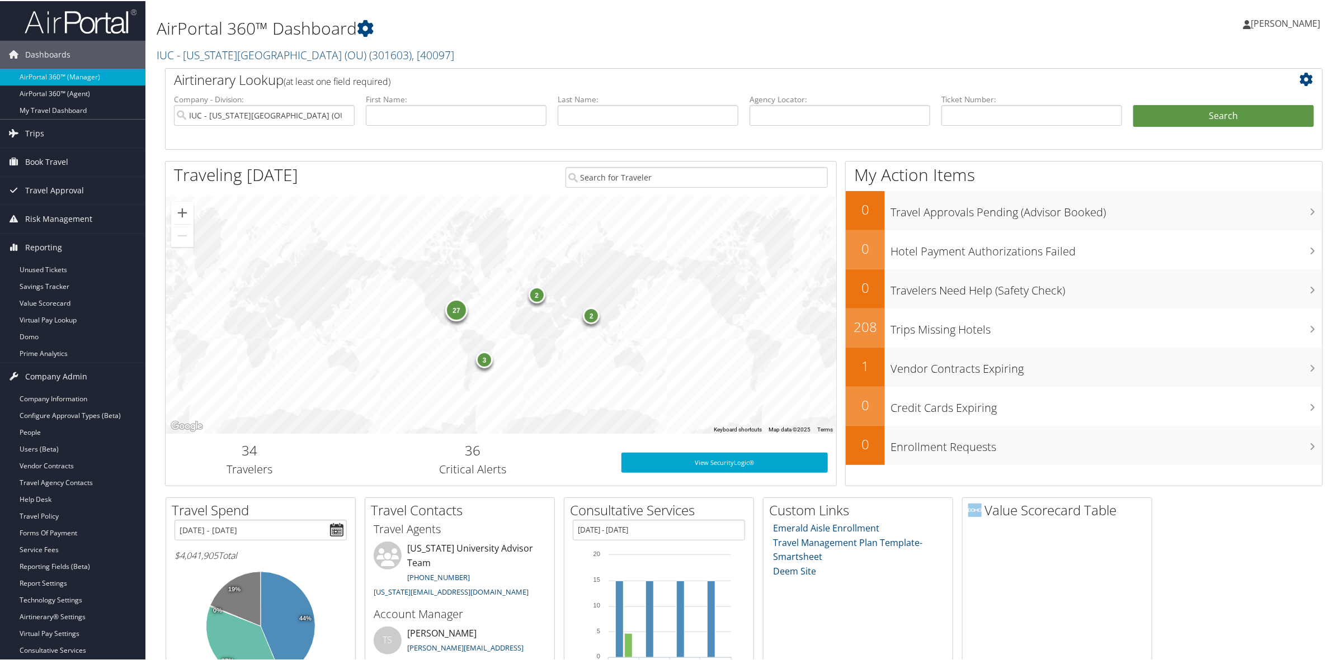
click at [210, 65] on div "AirPortal 360™ Dashboard IUC - Ohio University (OU) ( 301603 ) , [ 40097 ] IUC …" at bounding box center [548, 37] width 783 height 62
click at [209, 56] on link "IUC - [US_STATE][GEOGRAPHIC_DATA] ([GEOGRAPHIC_DATA]) ( 301603 ) , [ 40097 ]" at bounding box center [305, 53] width 297 height 15
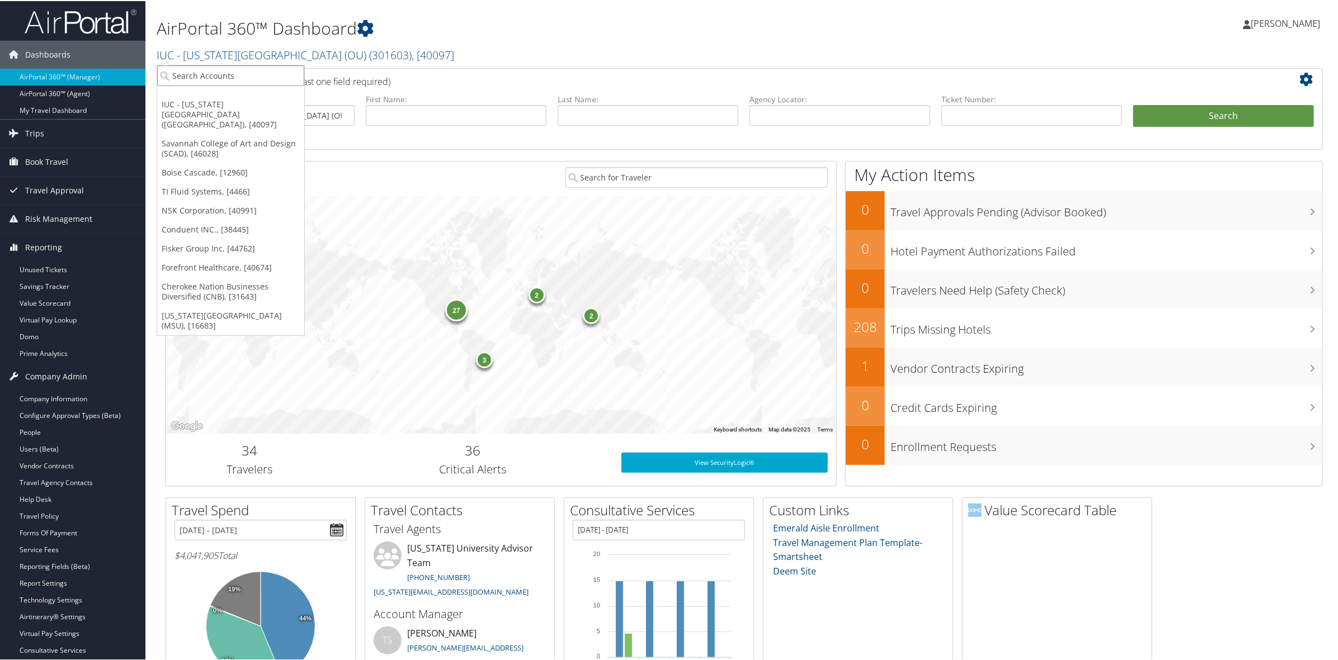
click at [200, 66] on input "search" at bounding box center [230, 74] width 147 height 21
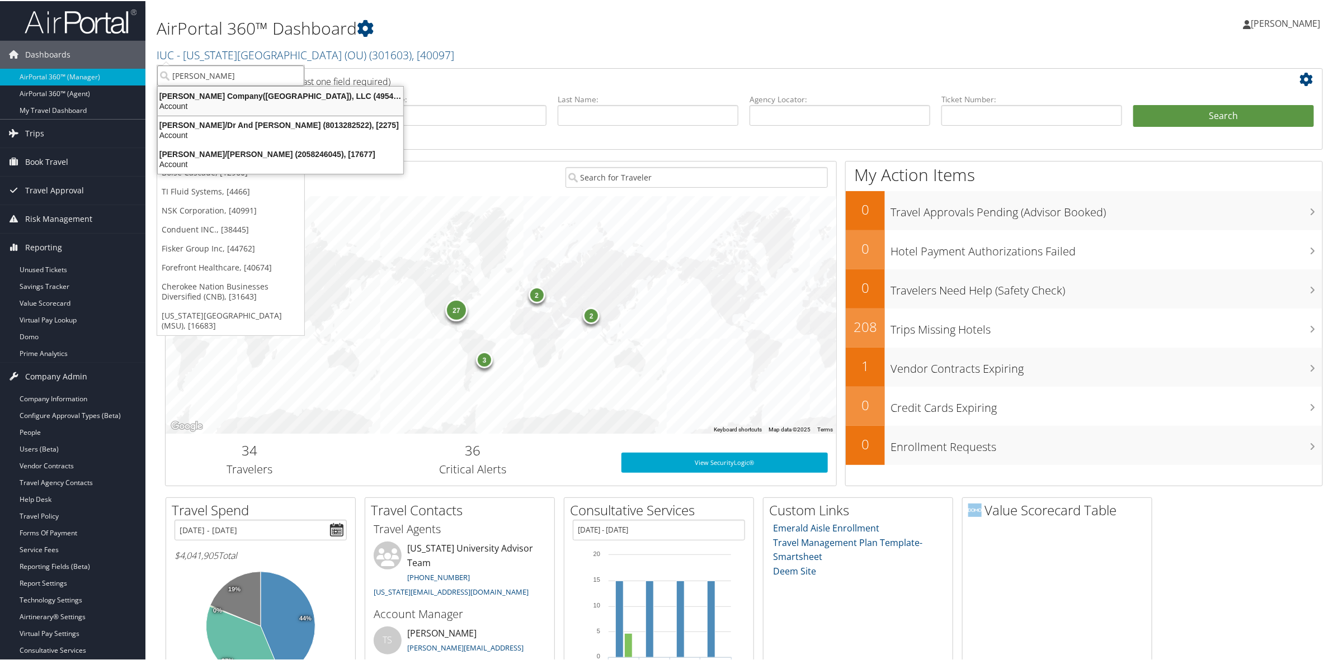
type input "nielsen"
drag, startPoint x: 471, startPoint y: 49, endPoint x: 421, endPoint y: 49, distance: 50.3
click at [473, 49] on h2 "IUC - [US_STATE][GEOGRAPHIC_DATA] ([GEOGRAPHIC_DATA]) ( 301603 ) , [ 40097 ]" at bounding box center [548, 53] width 783 height 19
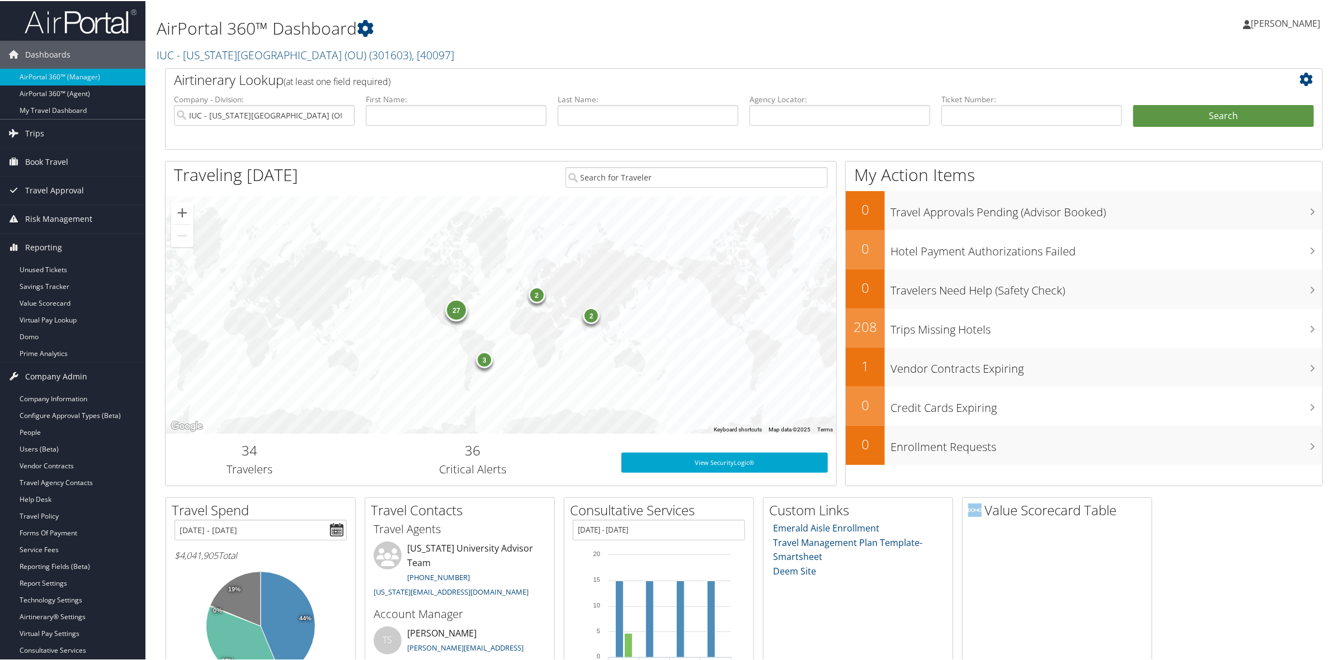
click at [55, 27] on img at bounding box center [81, 20] width 112 height 26
click at [29, 245] on span "Reporting" at bounding box center [43, 247] width 37 height 28
